Goal: Task Accomplishment & Management: Manage account settings

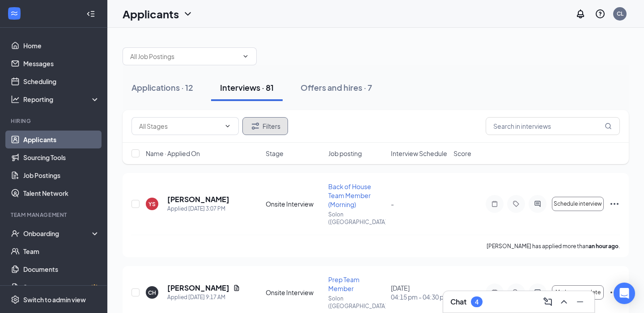
click at [274, 123] on button "Filters" at bounding box center [265, 126] width 46 height 18
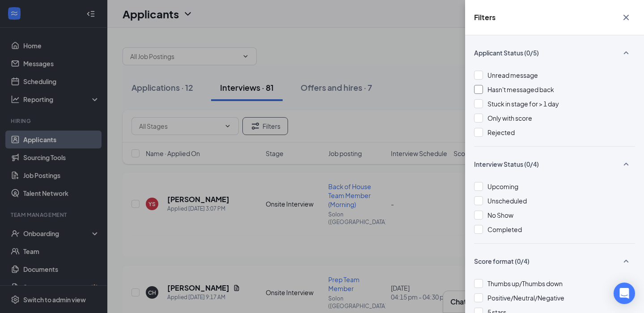
click at [528, 91] on span "Hasn't messaged back" at bounding box center [520, 89] width 67 height 8
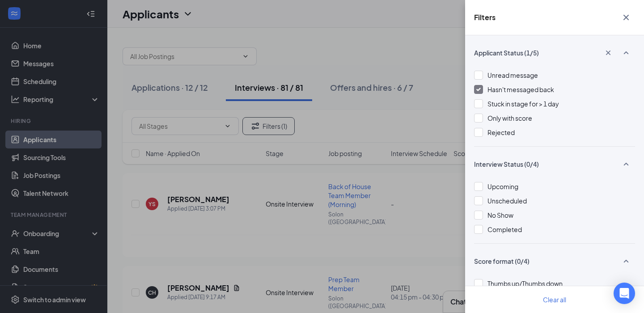
click at [410, 193] on div "Filters Applicant Status (1/5) Unread message Hasn't messaged back Stuck in sta…" at bounding box center [322, 156] width 644 height 313
click at [622, 15] on icon "Cross" at bounding box center [626, 17] width 11 height 11
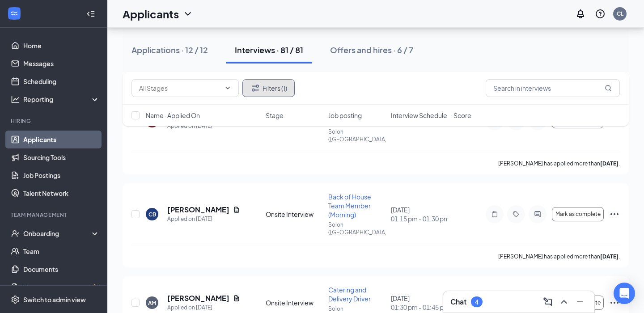
scroll to position [980, 0]
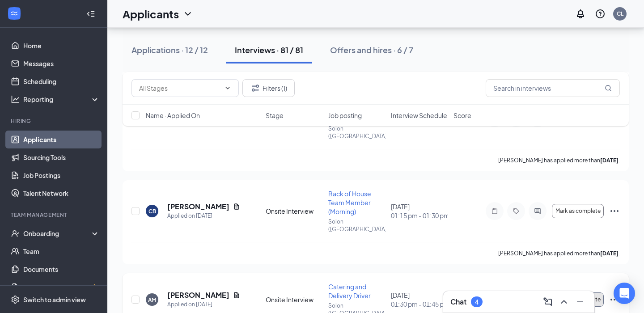
click at [568, 296] on span "Mark as complete" at bounding box center [577, 299] width 45 height 6
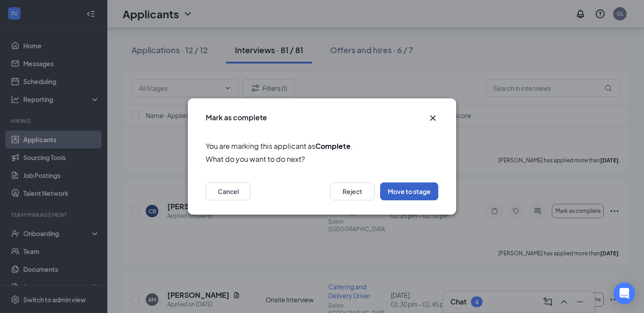
click at [424, 188] on button "Move to stage" at bounding box center [409, 191] width 58 height 18
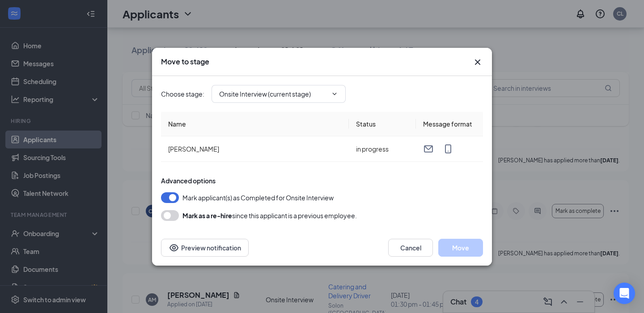
type input "Hiring Complete (final stage)"
click at [463, 251] on button "Move" at bounding box center [460, 248] width 45 height 18
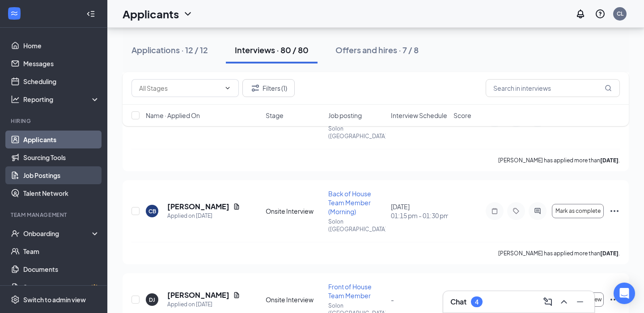
click at [78, 175] on link "Job Postings" at bounding box center [61, 175] width 76 height 18
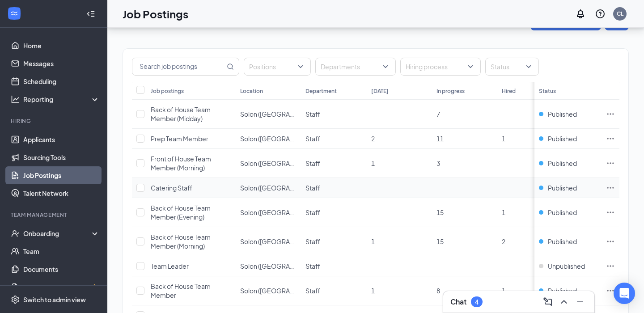
scroll to position [30, 0]
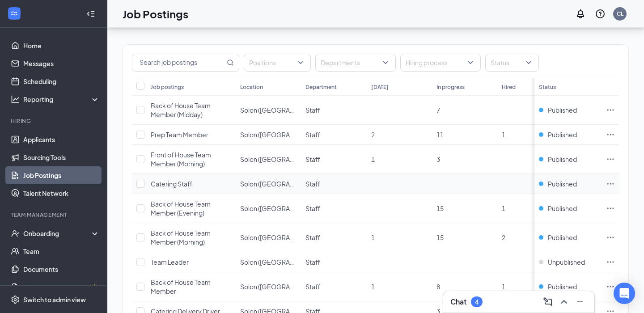
click at [613, 185] on icon "Ellipses" at bounding box center [610, 183] width 9 height 9
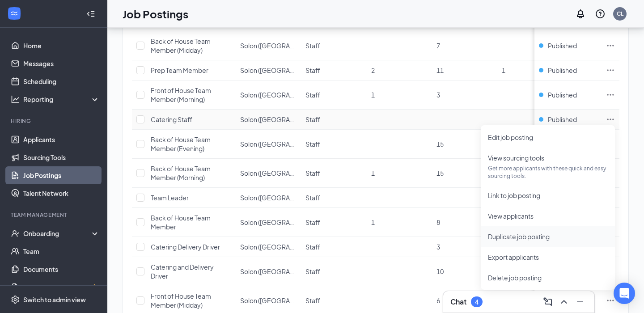
scroll to position [95, 0]
click at [138, 125] on td at bounding box center [139, 119] width 14 height 20
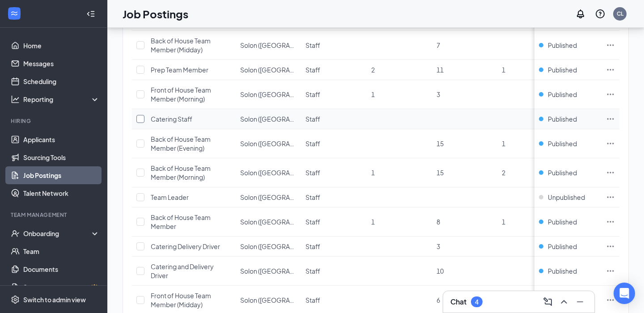
click at [139, 121] on input "checkbox" at bounding box center [140, 119] width 8 height 8
checkbox input "true"
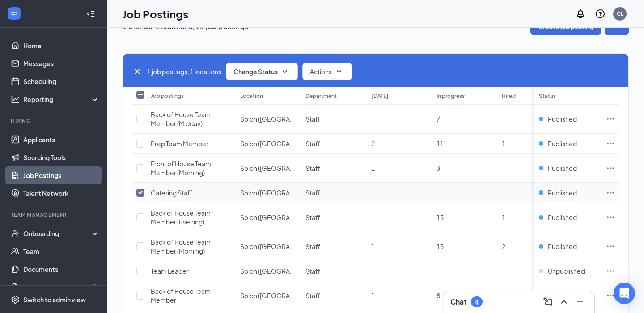
scroll to position [0, 0]
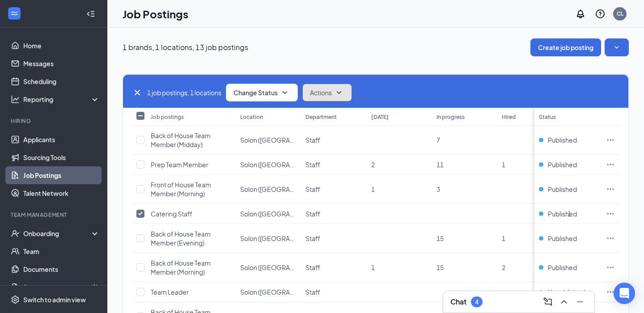
click at [329, 88] on span "Actions" at bounding box center [321, 92] width 22 height 9
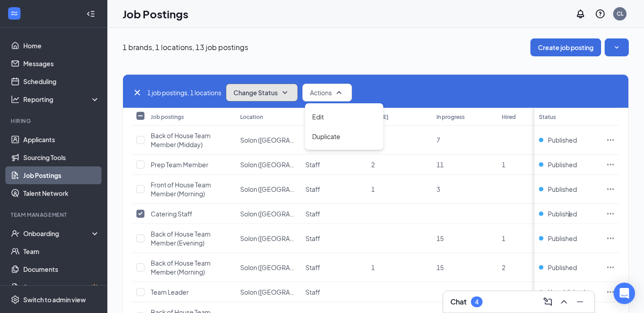
click at [271, 91] on span "Change Status" at bounding box center [255, 92] width 44 height 6
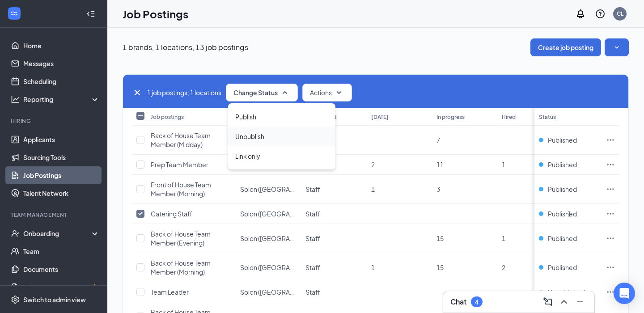
click at [272, 142] on div "Unpublish" at bounding box center [281, 137] width 107 height 20
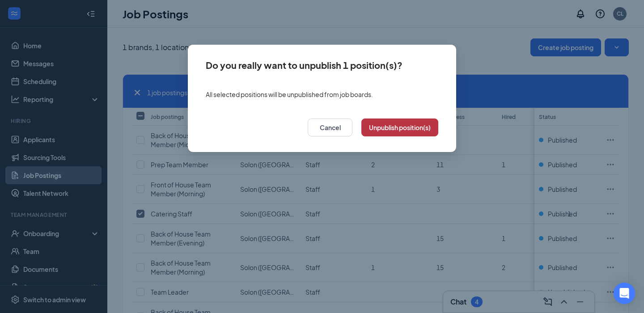
click at [401, 135] on button "Unpublish position(s)" at bounding box center [399, 127] width 77 height 18
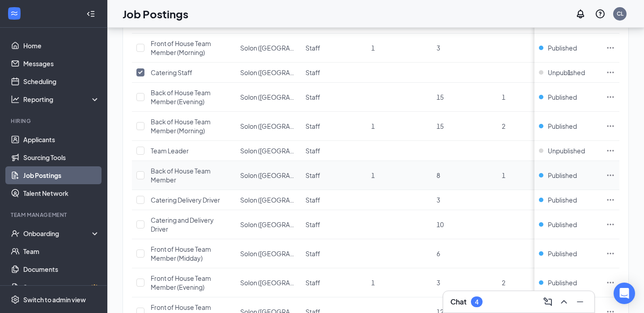
scroll to position [150, 0]
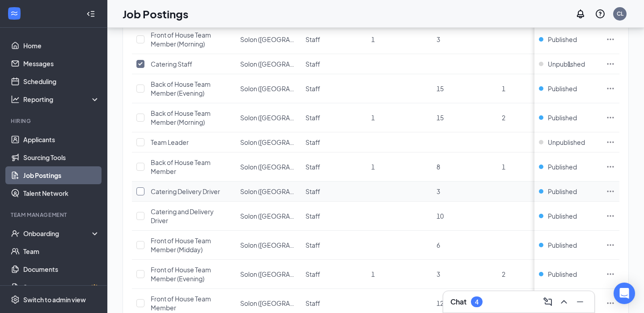
click at [137, 192] on input "checkbox" at bounding box center [140, 191] width 8 height 8
checkbox input "true"
click at [136, 214] on input "checkbox" at bounding box center [140, 216] width 8 height 8
checkbox input "true"
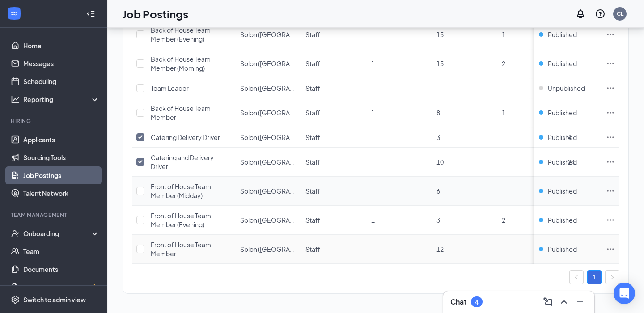
scroll to position [0, 0]
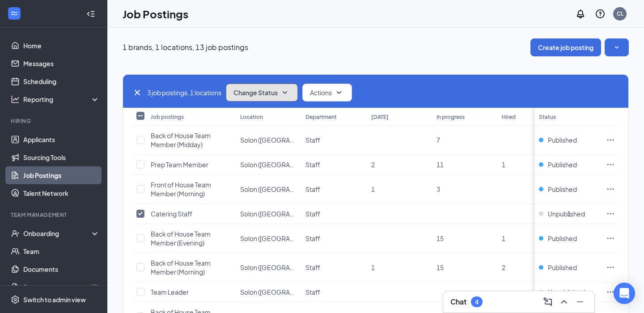
click at [263, 94] on span "Change Status" at bounding box center [255, 92] width 44 height 6
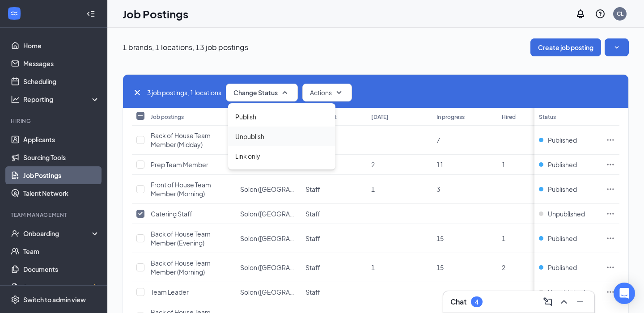
click at [270, 135] on div "Unpublish" at bounding box center [281, 137] width 107 height 20
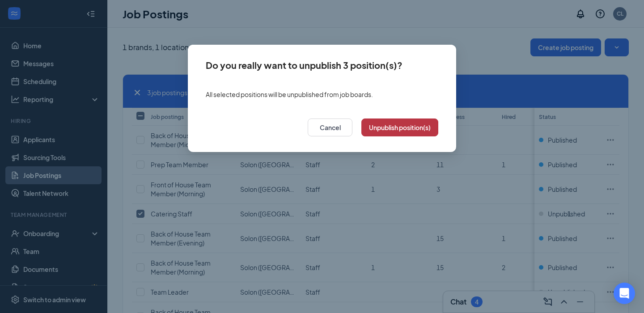
click at [415, 132] on button "Unpublish position(s)" at bounding box center [399, 127] width 77 height 18
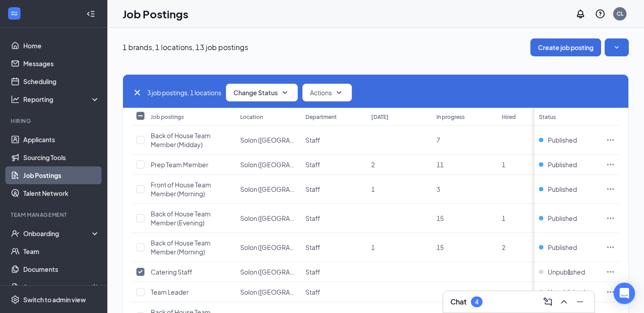
click at [138, 93] on icon "Cross" at bounding box center [137, 92] width 11 height 11
checkbox input "false"
